Goal: Navigation & Orientation: Find specific page/section

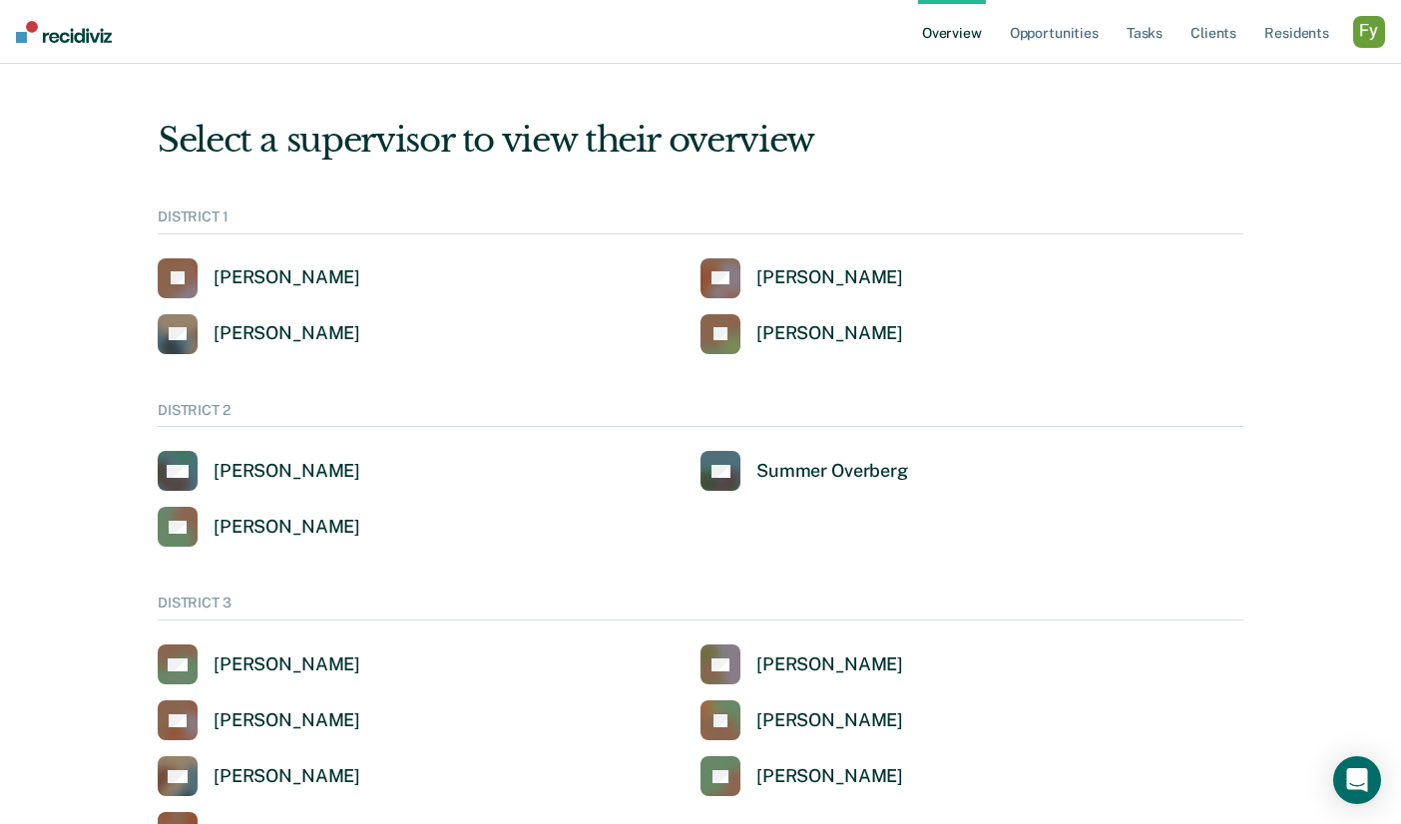
click at [1366, 37] on div "button" at bounding box center [1369, 32] width 32 height 32
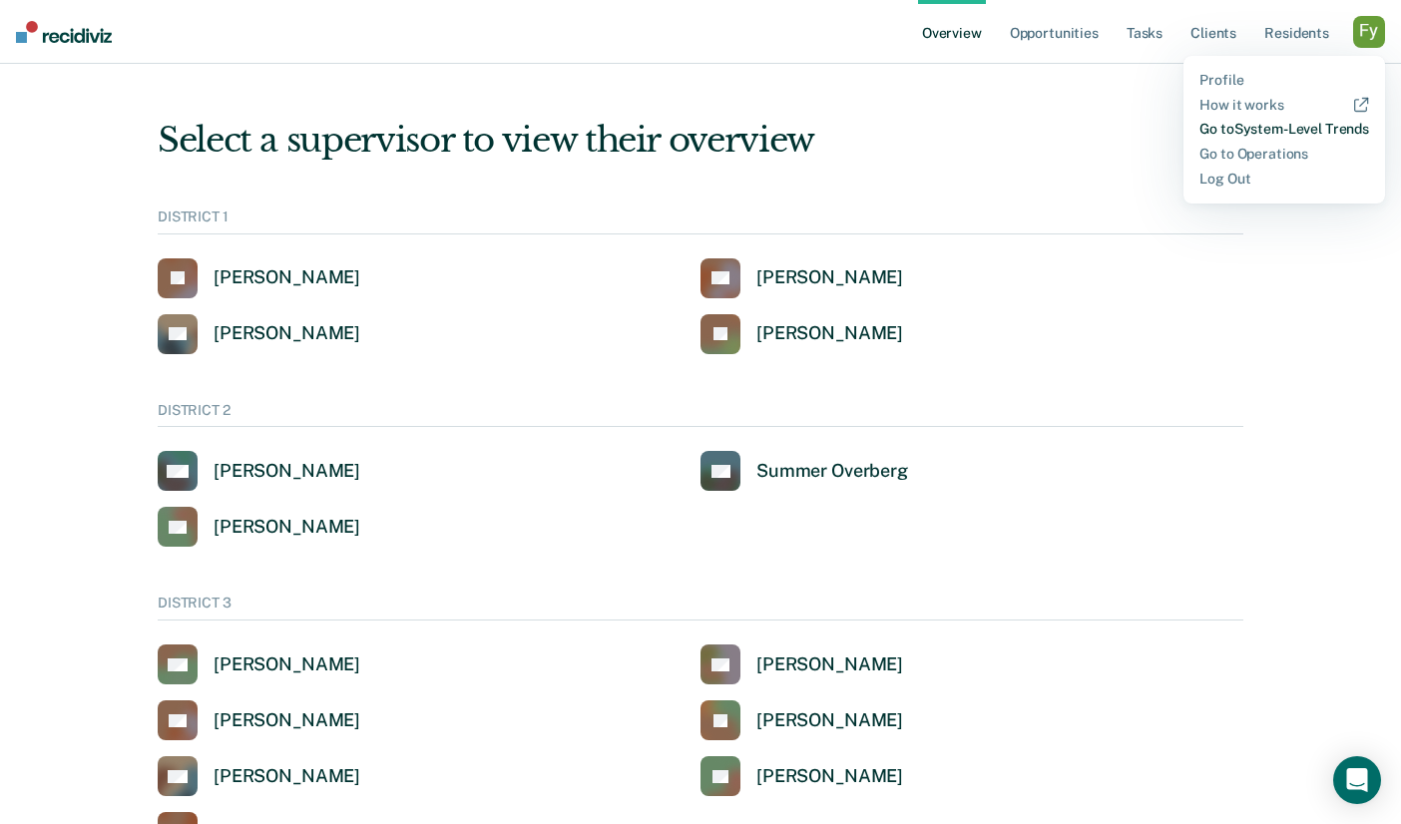
click at [1268, 135] on link "Go to System-Level Trends" at bounding box center [1285, 129] width 170 height 17
